Goal: Information Seeking & Learning: Learn about a topic

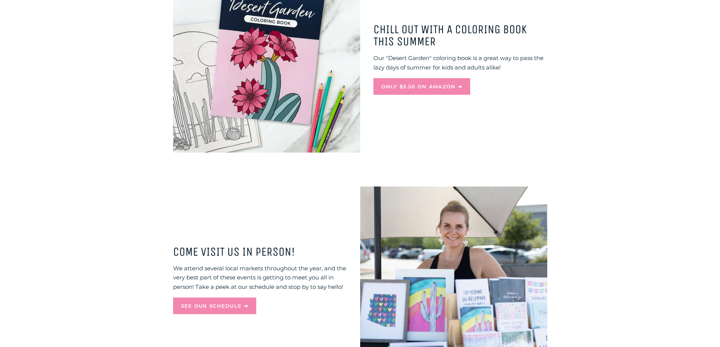
scroll to position [643, 0]
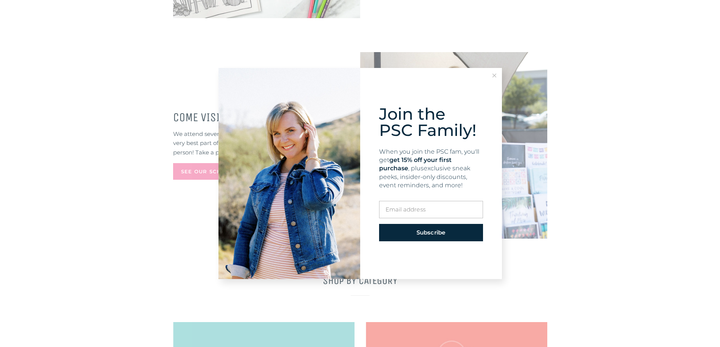
click at [496, 74] on icon at bounding box center [495, 76] width 4 height 4
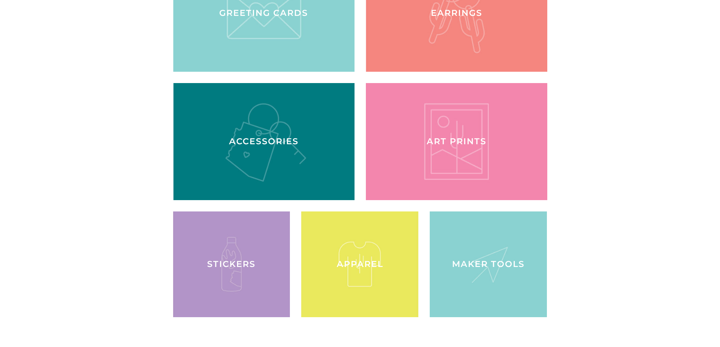
scroll to position [1021, 0]
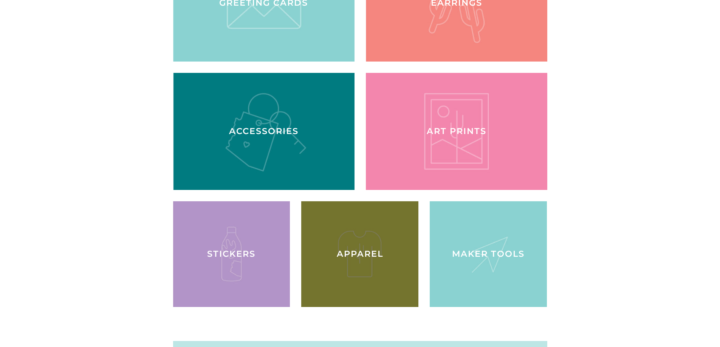
click at [358, 237] on div at bounding box center [360, 254] width 121 height 109
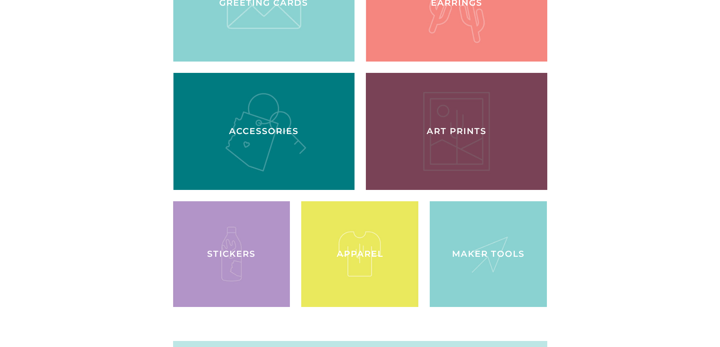
click at [453, 124] on div at bounding box center [456, 131] width 187 height 121
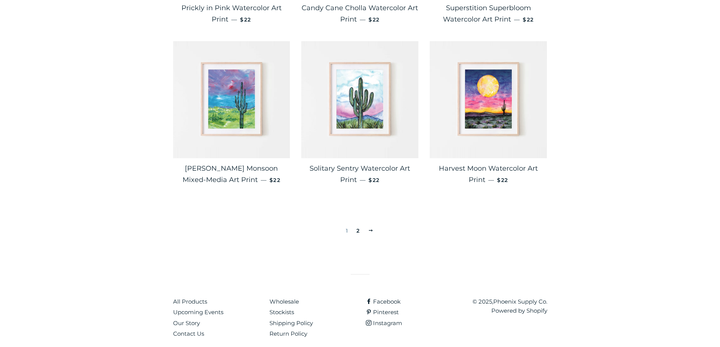
scroll to position [1252, 0]
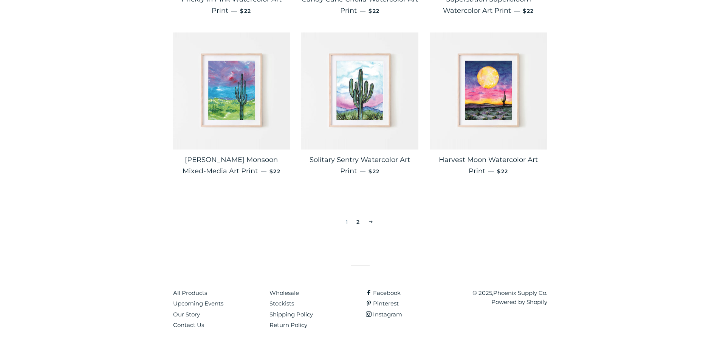
click at [370, 222] on span at bounding box center [371, 222] width 6 height 6
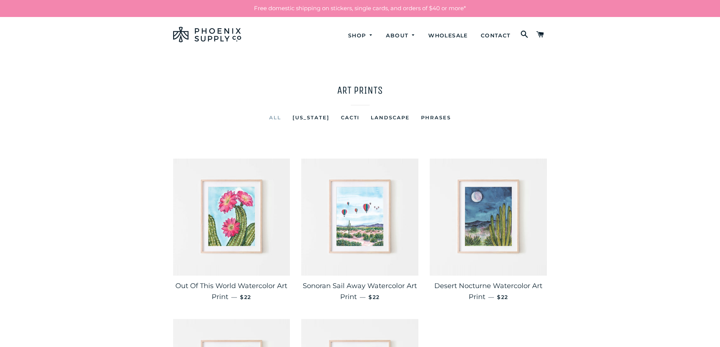
click at [387, 116] on link "Landscape" at bounding box center [390, 117] width 50 height 9
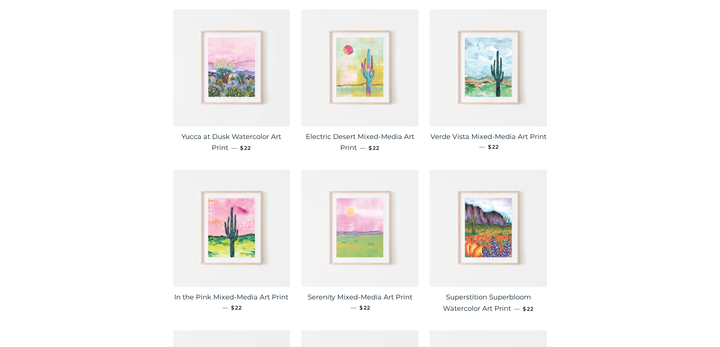
scroll to position [38, 0]
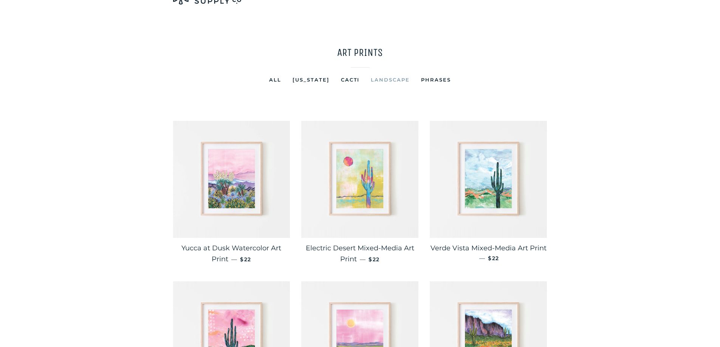
click at [345, 80] on link "Cacti" at bounding box center [350, 79] width 30 height 9
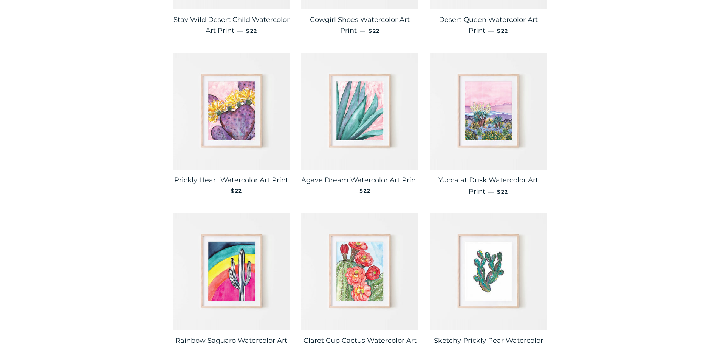
scroll to position [340, 0]
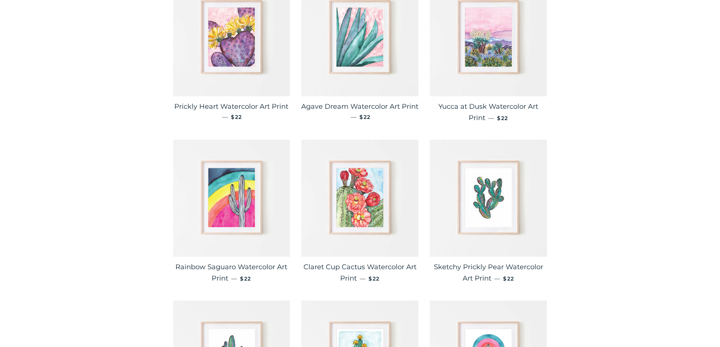
click at [227, 197] on img at bounding box center [231, 198] width 117 height 117
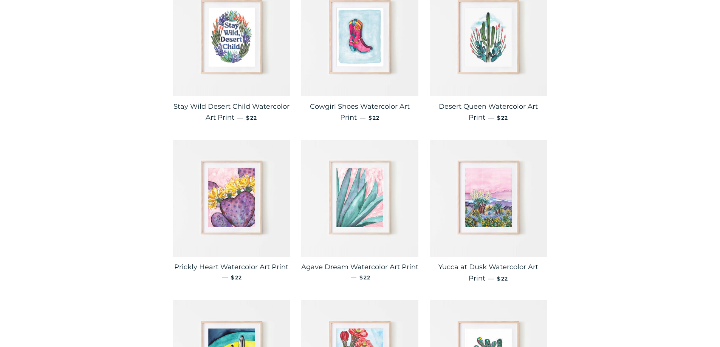
scroll to position [76, 0]
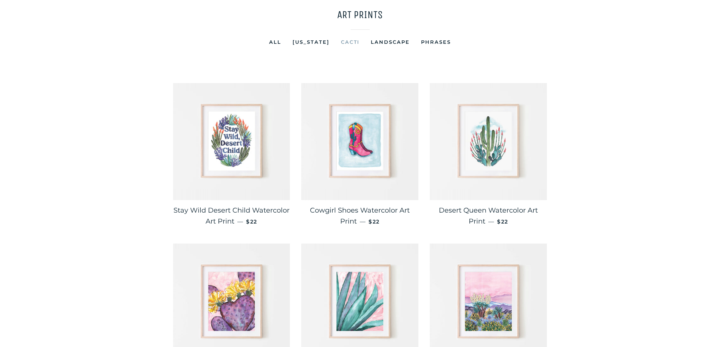
click at [484, 148] on img at bounding box center [488, 141] width 117 height 117
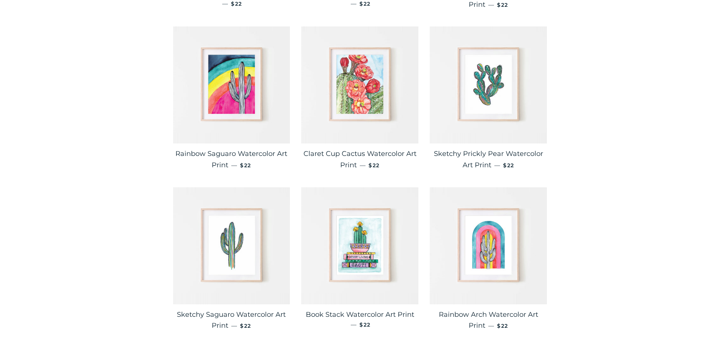
scroll to position [643, 0]
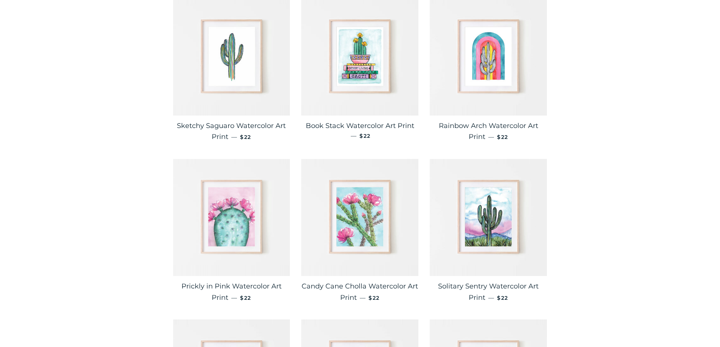
click at [234, 198] on img at bounding box center [231, 217] width 117 height 117
